Goal: Transaction & Acquisition: Purchase product/service

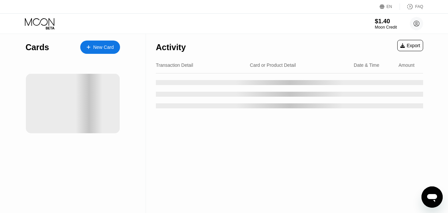
click at [379, 26] on div "Moon Credit" at bounding box center [386, 27] width 22 height 5
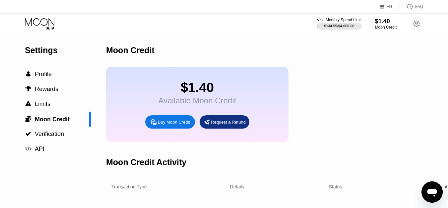
click at [214, 125] on div "Request a Refund" at bounding box center [228, 122] width 35 height 6
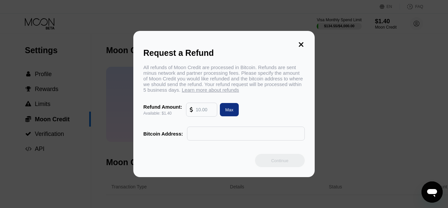
click at [323, 111] on div "Request a Refund All refunds of Moon Credit are processed in Bitcoin. Refunds a…" at bounding box center [224, 104] width 448 height 146
drag, startPoint x: 342, startPoint y: 110, endPoint x: 333, endPoint y: 100, distance: 13.1
click at [341, 110] on div "Request a Refund All refunds of Moon Credit are processed in Bitcoin. Refunds a…" at bounding box center [224, 104] width 448 height 146
click at [300, 42] on icon at bounding box center [301, 44] width 5 height 5
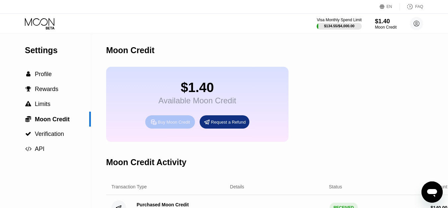
click at [180, 125] on div "Buy Moon Credit" at bounding box center [174, 122] width 32 height 6
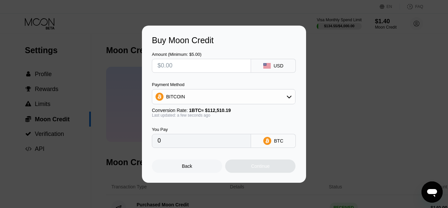
click at [174, 65] on input "text" at bounding box center [201, 65] width 88 height 13
type input "$97"
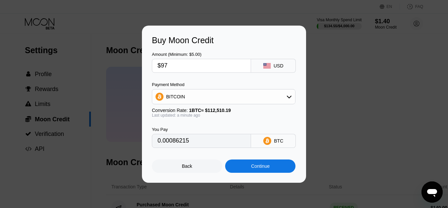
type input "0.00086215"
type input "$97"
click at [245, 101] on div "BITCOIN" at bounding box center [223, 96] width 143 height 13
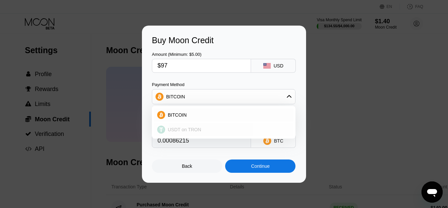
click at [180, 131] on span "USDT on TRON" at bounding box center [184, 129] width 33 height 5
type input "97.98"
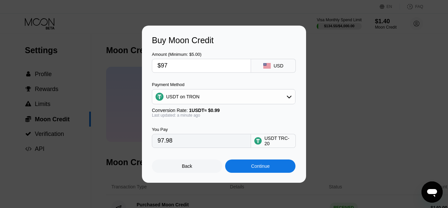
click at [186, 62] on input "$97" at bounding box center [201, 65] width 88 height 13
type input "$9"
type input "9.09"
type input "$95"
type input "95.96"
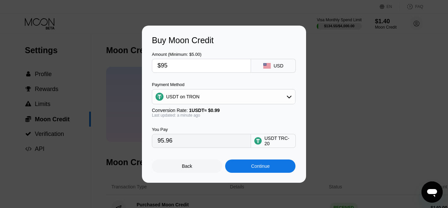
drag, startPoint x: 198, startPoint y: 89, endPoint x: 201, endPoint y: 104, distance: 15.0
click at [201, 103] on div "Amount (Minimum: $5.00) $95 USD Payment Method USDT on TRON Conversion Rate: 1 …" at bounding box center [224, 96] width 144 height 102
type input "$95"
click at [257, 168] on div "Continue" at bounding box center [260, 165] width 19 height 5
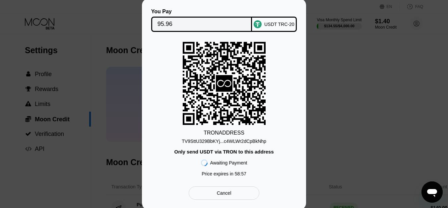
click at [254, 144] on div "TV9SttU329BbKYj...c4WLWr2dCpBkNhp" at bounding box center [224, 140] width 85 height 5
click at [226, 162] on div "Awaiting Payment" at bounding box center [228, 162] width 37 height 5
click at [232, 152] on div "Only send USDT via TRON to this address" at bounding box center [223, 152] width 99 height 6
click at [233, 154] on div "Only send USDT via TRON to this address" at bounding box center [223, 152] width 99 height 6
click at [218, 154] on div "Only send USDT via TRON to this address" at bounding box center [223, 152] width 99 height 6
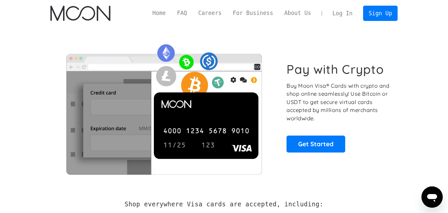
click at [340, 14] on link "Log In" at bounding box center [342, 13] width 31 height 15
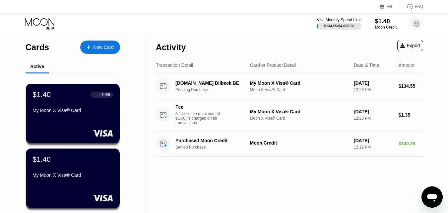
click at [441, 203] on div "Mesajlaşma penceresini aç" at bounding box center [432, 197] width 20 height 20
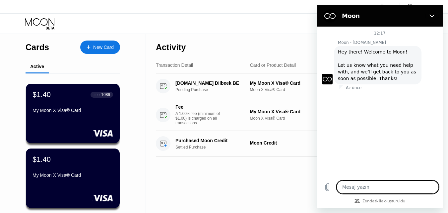
type textarea "x"
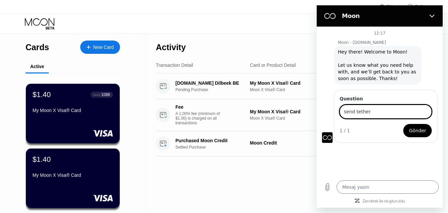
type input "send tether"
click at [424, 136] on button "Gönder" at bounding box center [417, 130] width 29 height 13
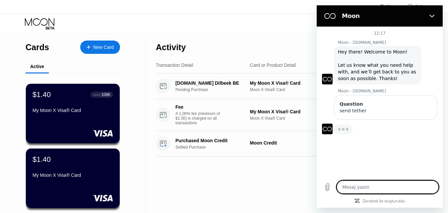
type textarea "x"
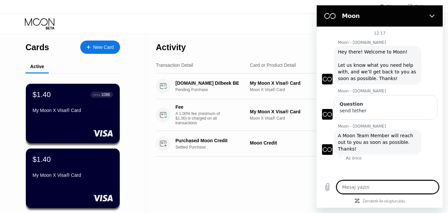
click at [370, 187] on textarea at bounding box center [387, 186] width 102 height 13
paste textarea "Kripto: USDT Miktar: 95,942962 USDT İşlem Ücreti: 2,3 USDT Ağ: Tron(TRC20) Çeki…"
type textarea "Kripto: USDT Miktar: 95,942962 USDT İşlem Ücreti: 2,3 USDT Ağ: Tron(TRC20) Çeki…"
type textarea "x"
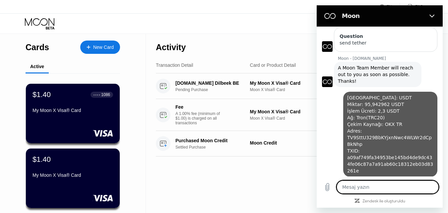
type textarea "x"
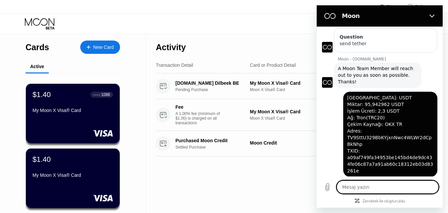
scroll to position [68, 0]
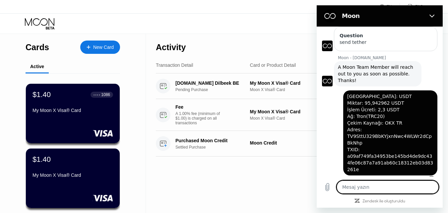
type textarea "p"
type textarea "x"
type textarea "pl"
type textarea "x"
type textarea "pls"
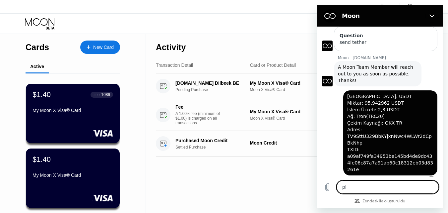
type textarea "x"
type textarea "pls"
type textarea "x"
type textarea "pls c"
type textarea "x"
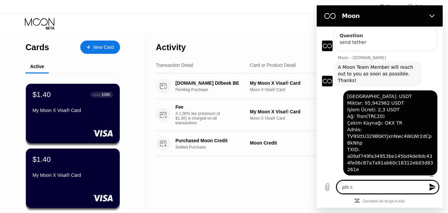
type textarea "pls ch"
type textarea "x"
type textarea "pls che"
type textarea "x"
type textarea "pls chec"
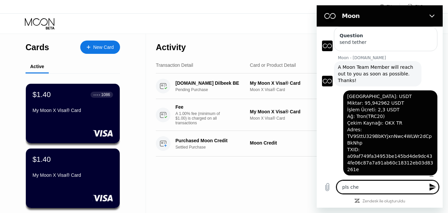
type textarea "x"
type textarea "pls check"
type textarea "x"
type textarea "pls check"
type textarea "x"
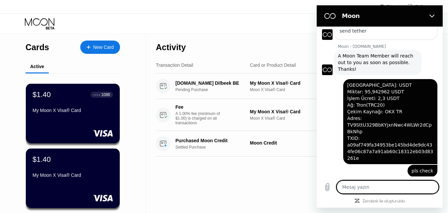
scroll to position [81, 0]
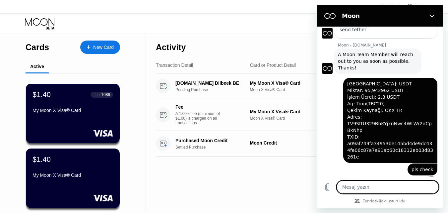
type textarea "x"
click at [367, 186] on textarea at bounding box center [387, 186] width 102 height 13
type textarea "="
type textarea "x"
type textarea "=="
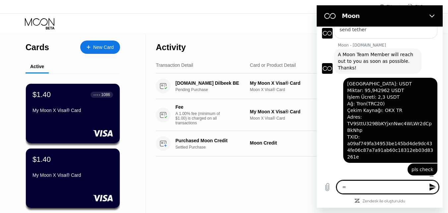
type textarea "x"
type textarea "==="
type textarea "x"
type textarea "===="
type textarea "x"
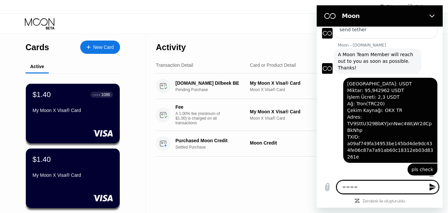
type textarea "==="
type textarea "x"
type textarea "=="
type textarea "x"
type textarea "="
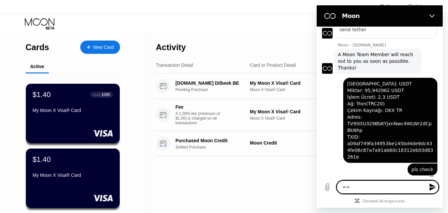
type textarea "x"
type textarea "="
type textarea "x"
type textarea "=="
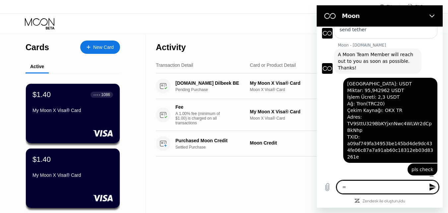
type textarea "x"
type textarea "==="
type textarea "x"
type textarea "=="
type textarea "x"
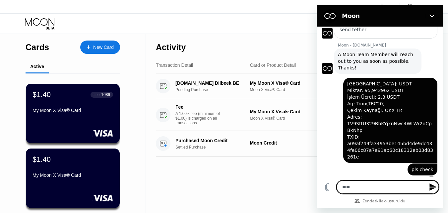
type textarea "="
type textarea "x"
type textarea "="
type textarea "x"
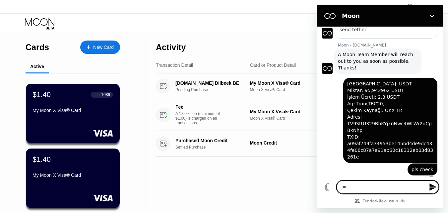
type textarea "=="
type textarea "x"
type textarea "="
type textarea "x"
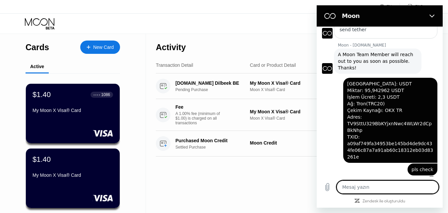
type textarea ")"
type textarea "x"
type textarea "))"
type textarea "x"
type textarea ")))"
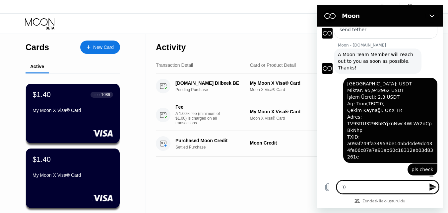
type textarea "x"
type textarea "))"
type textarea "x"
type textarea ")"
type textarea "x"
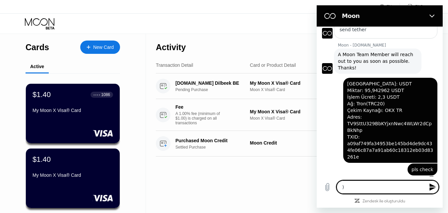
type textarea "x"
type textarea "_"
type textarea "x"
type textarea "__"
type textarea "x"
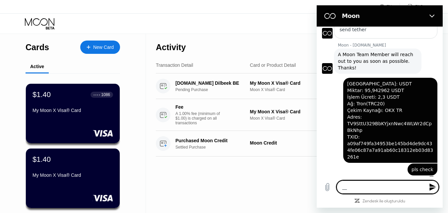
type textarea "_"
type textarea "x"
type textarea "?"
type textarea "x"
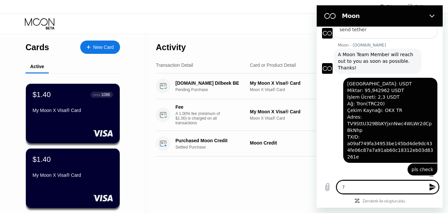
type textarea "??"
type textarea "x"
type textarea "???"
type textarea "x"
type textarea "???"
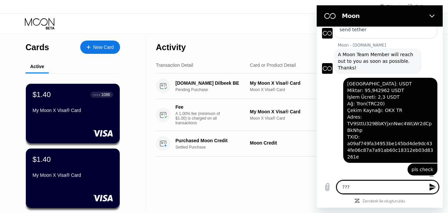
click at [386, 187] on textarea "???" at bounding box center [387, 186] width 102 height 13
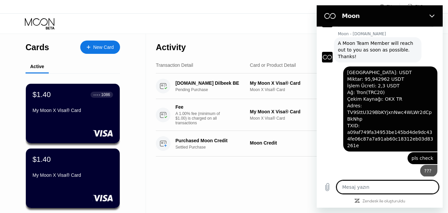
scroll to position [93, 0]
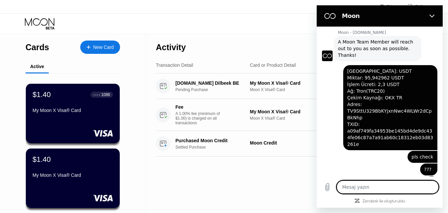
type textarea "x"
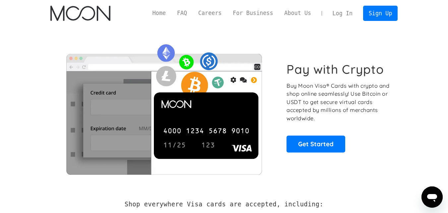
click at [343, 12] on link "Log In" at bounding box center [342, 13] width 31 height 15
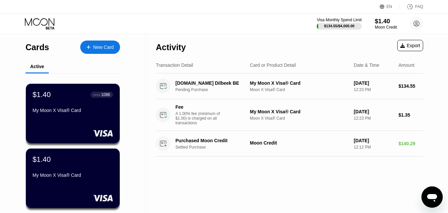
click at [382, 27] on div "Moon Credit" at bounding box center [386, 27] width 22 height 5
click at [408, 45] on div "Export" at bounding box center [410, 45] width 20 height 5
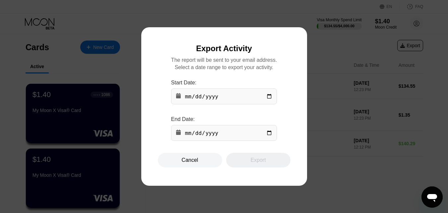
click at [348, 90] on div at bounding box center [226, 106] width 453 height 213
click at [201, 162] on div "Cancel" at bounding box center [190, 159] width 64 height 15
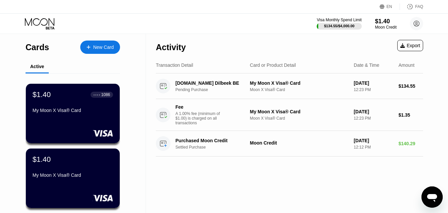
click at [434, 199] on icon "Mesajlaşma penceresini aç" at bounding box center [432, 197] width 12 height 12
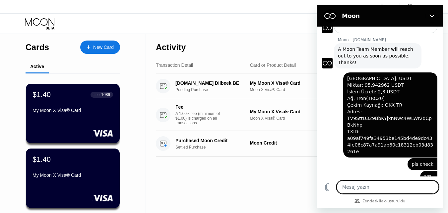
scroll to position [93, 0]
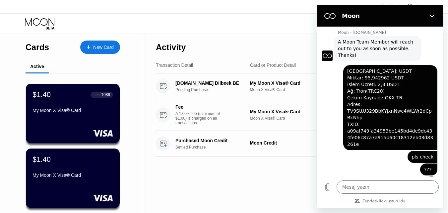
type textarea "x"
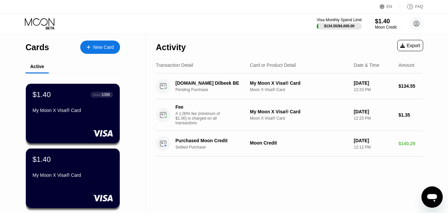
click at [428, 201] on icon "Mesajlaşma penceresini aç" at bounding box center [432, 197] width 12 height 12
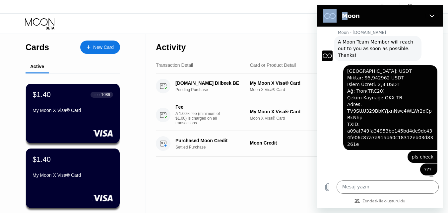
drag, startPoint x: 347, startPoint y: 14, endPoint x: 307, endPoint y: 82, distance: 78.7
click html "Moon 12:17 Moon - [DOMAIN_NAME] Moon - [DOMAIN_NAME] diyor ki: Hey there! Welco…"
click at [334, 136] on div "[DATE] er diyor ki: [GEOGRAPHIC_DATA]: USDT Miktar: 95,942962 USDT İşlem Ücreti…" at bounding box center [377, 105] width 121 height 89
type textarea "x"
click at [369, 191] on textarea at bounding box center [387, 186] width 102 height 13
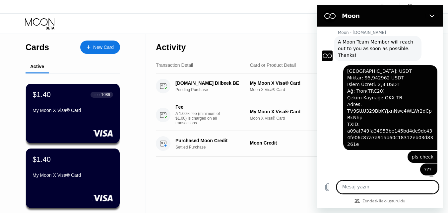
type textarea "h"
type textarea "x"
type textarea "he"
type textarea "x"
type textarea "hey"
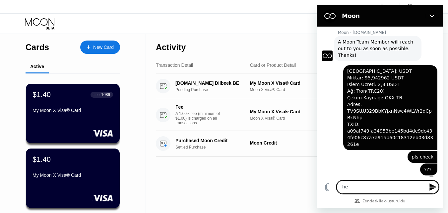
type textarea "x"
type textarea "heyy"
type textarea "x"
type textarea "heyyy"
type textarea "x"
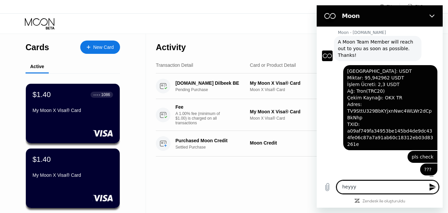
type textarea "heyyyy"
type textarea "x"
type textarea "heyyyyy"
type textarea "x"
type textarea "heyyyyyy"
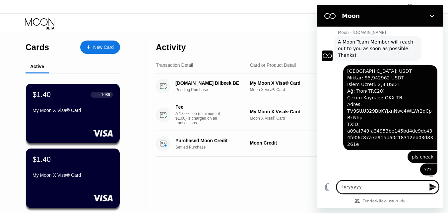
type textarea "x"
type textarea "heyyyyyyy"
type textarea "x"
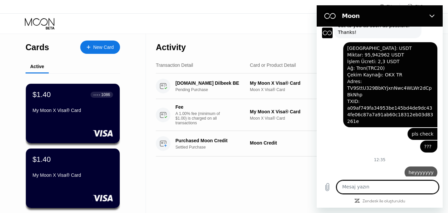
type textarea "x"
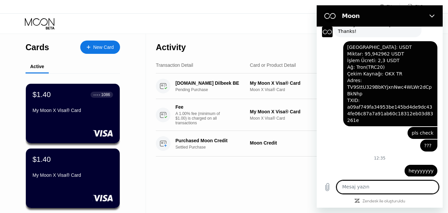
scroll to position [119, 0]
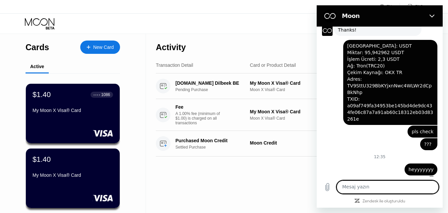
type textarea "w"
type textarea "x"
type textarea "wh"
type textarea "x"
type textarea "wha"
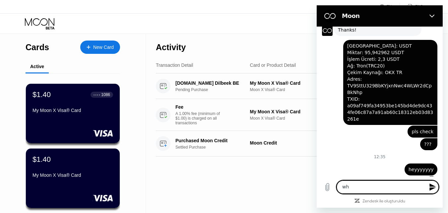
type textarea "x"
type textarea "what"
type textarea "x"
type textarea "what"
type textarea "x"
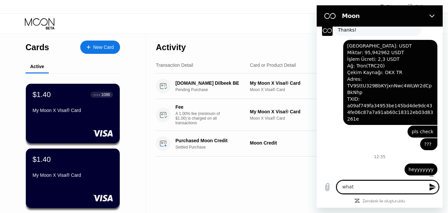
type textarea "what a"
type textarea "x"
type textarea "what a"
type textarea "x"
type textarea "what a l"
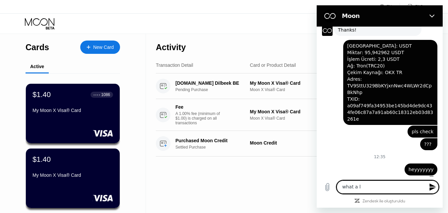
type textarea "x"
type textarea "what a li"
type textarea "x"
type textarea "what a liv"
type textarea "x"
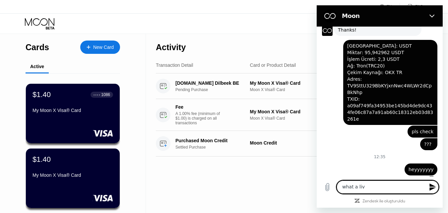
type textarea "what a live"
type textarea "x"
type textarea "what a live"
type textarea "x"
type textarea "what a live t"
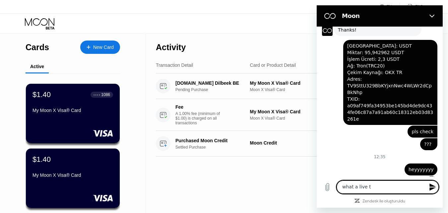
type textarea "x"
type textarea "what a live te"
type textarea "x"
type textarea "what a live tex"
type textarea "x"
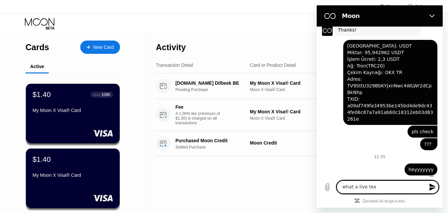
type textarea "what a live text"
type textarea "x"
type textarea "what a live text"
type textarea "x"
type textarea "what a live text b"
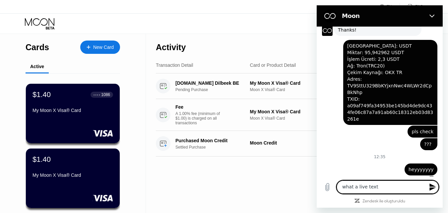
type textarea "x"
type textarea "what a live text br"
type textarea "x"
type textarea "what a live text bro"
type textarea "x"
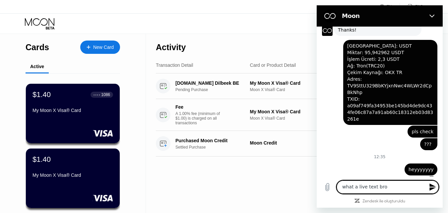
type textarea "what a live text bro"
type textarea "x"
type textarea "what a live text bro :"
type textarea "x"
type textarea "what a live text bro :S"
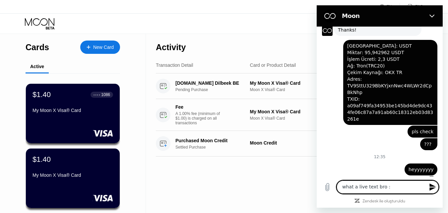
type textarea "x"
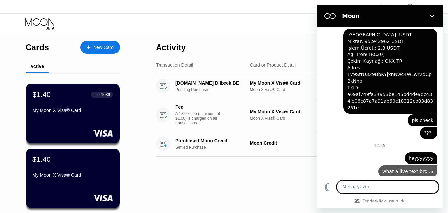
type textarea "x"
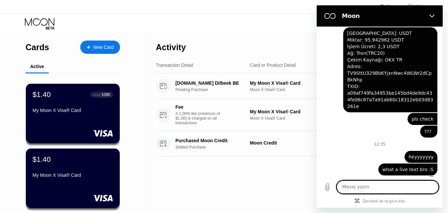
type textarea "m"
type textarea "x"
type textarea "m"
type textarea "x"
type textarea "m w"
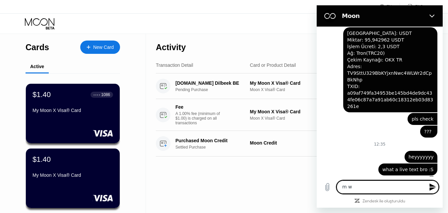
type textarea "x"
type textarea "m wa"
type textarea "x"
type textarea "m wai"
type textarea "x"
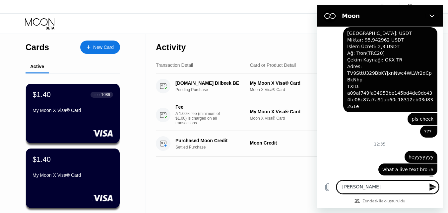
type textarea "m wait"
type textarea "x"
type textarea "m waiti"
type textarea "x"
type textarea "m waitin"
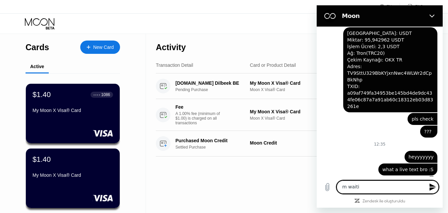
type textarea "x"
type textarea "m waiting"
type textarea "x"
type textarea "m waiting"
type textarea "x"
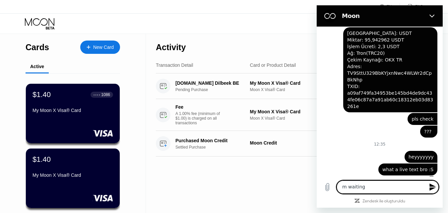
type textarea "m waiting 1"
type textarea "x"
type textarea "m waiting 1"
type textarea "x"
type textarea "m waiting 1 h"
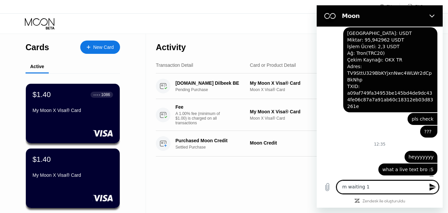
type textarea "x"
type textarea "m waiting 1 ho"
type textarea "x"
type textarea "m waiting 1 hou"
type textarea "x"
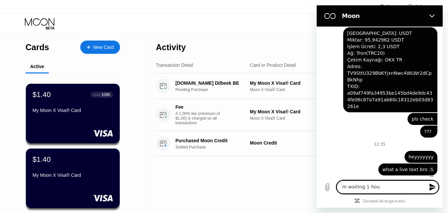
type textarea "m waiting 1 hour"
type textarea "x"
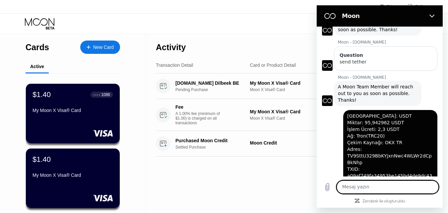
scroll to position [144, 0]
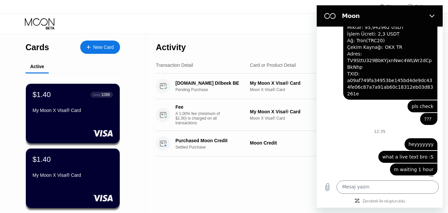
click at [274, 179] on div "Activity Export Transaction Detail Card or Product Detail Date & Time Amount Ww…" at bounding box center [289, 131] width 287 height 194
click at [73, 113] on div "My Moon X Visa® Card" at bounding box center [72, 109] width 81 height 5
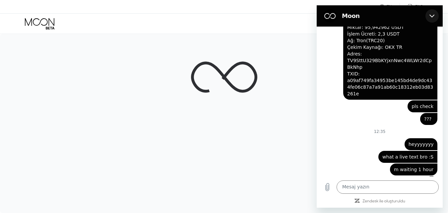
click at [427, 18] on button "Kapat" at bounding box center [431, 15] width 13 height 13
type textarea "x"
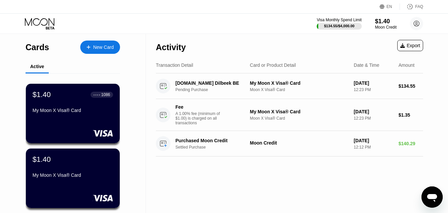
click at [415, 6] on div "FAQ" at bounding box center [411, 6] width 23 height 7
click at [414, 22] on icon at bounding box center [417, 24] width 6 height 6
click at [390, 28] on div "Moon Credit" at bounding box center [386, 27] width 22 height 5
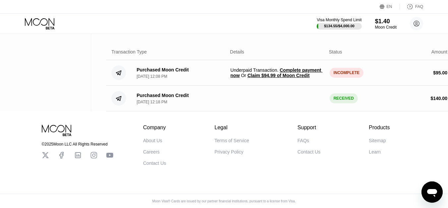
scroll to position [126, 0]
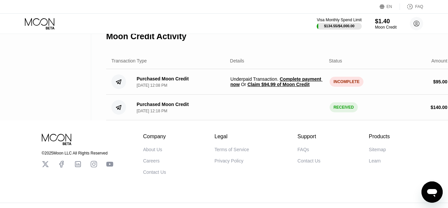
click at [345, 87] on div "INCOMPLETE" at bounding box center [347, 82] width 34 height 10
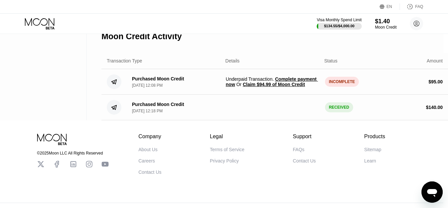
click at [287, 87] on span "Claim $94.99 of Moon Credit" at bounding box center [274, 84] width 62 height 5
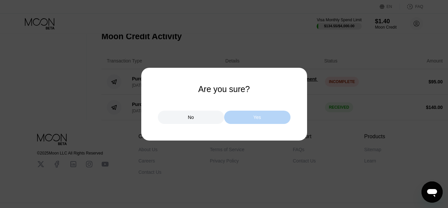
click at [253, 119] on div "Yes" at bounding box center [257, 116] width 66 height 13
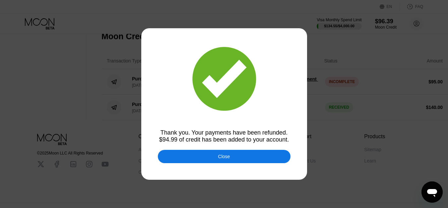
click at [225, 161] on div "Close" at bounding box center [224, 156] width 133 height 13
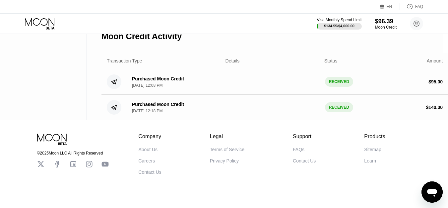
scroll to position [0, 5]
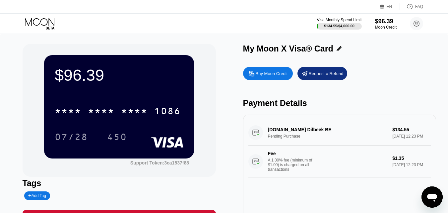
click at [317, 75] on div "Request a Refund" at bounding box center [326, 74] width 35 height 6
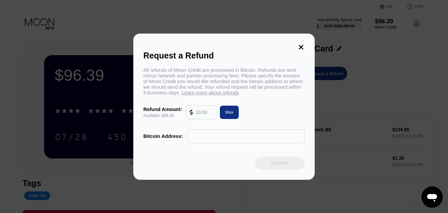
drag, startPoint x: 208, startPoint y: 117, endPoint x: 172, endPoint y: 116, distance: 36.1
click at [172, 116] on div "Refund Amount: Available: $96.39 Max" at bounding box center [223, 112] width 161 height 14
type input "96"
click at [183, 158] on div "Request a Refund All refunds of Moon Credit are processed in Bitcoin. Refunds a…" at bounding box center [223, 106] width 181 height 146
click at [305, 46] on div "Request a Refund All refunds of Moon Credit are processed in Bitcoin. Refunds a…" at bounding box center [223, 106] width 181 height 146
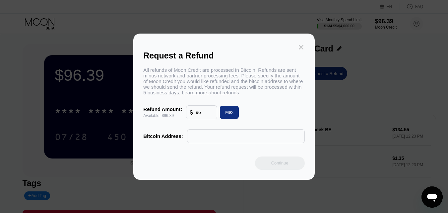
click at [303, 46] on icon at bounding box center [300, 46] width 7 height 7
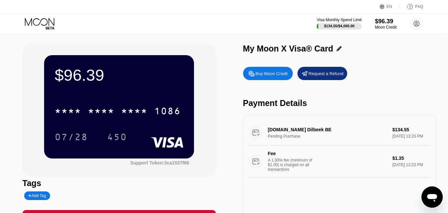
click at [11, 61] on div "$96.39 * * * * * * * * * * * * 1086 07/28 450 Support Token: 3ca1537f88 Tags Ad…" at bounding box center [224, 140] width 448 height 213
click at [39, 24] on icon at bounding box center [40, 22] width 30 height 8
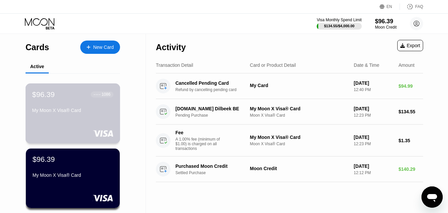
click at [91, 113] on div "My Moon X Visa® Card" at bounding box center [72, 109] width 81 height 5
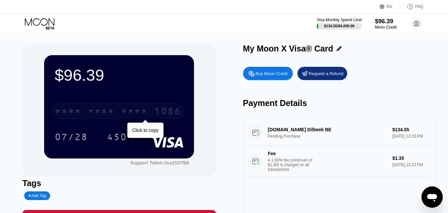
click at [127, 112] on div "* * * *" at bounding box center [134, 111] width 27 height 11
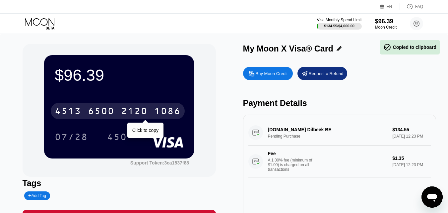
click at [127, 112] on div "2120" at bounding box center [134, 111] width 27 height 11
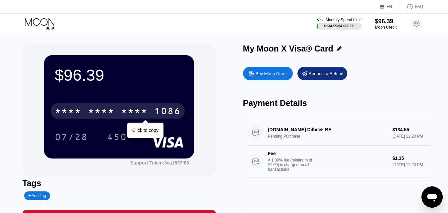
click at [110, 116] on div "* * * *" at bounding box center [101, 111] width 27 height 11
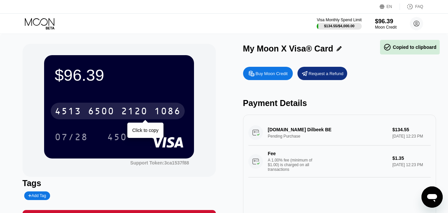
click at [137, 113] on div "2120" at bounding box center [134, 111] width 27 height 11
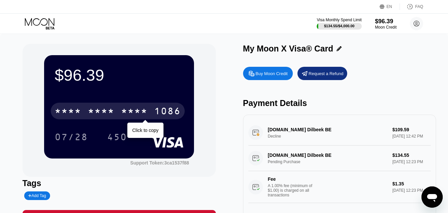
click at [128, 115] on div "* * * *" at bounding box center [134, 111] width 27 height 11
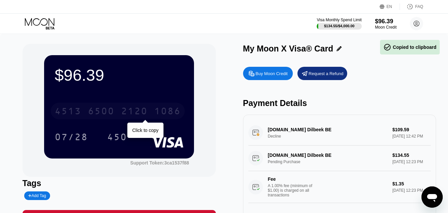
click at [129, 113] on div "2120" at bounding box center [134, 111] width 27 height 11
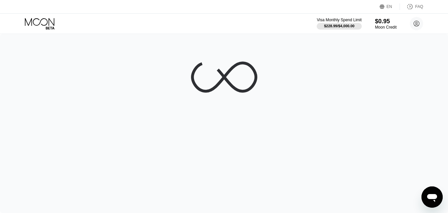
click at [38, 22] on icon at bounding box center [40, 24] width 31 height 12
